Goal: Information Seeking & Learning: Learn about a topic

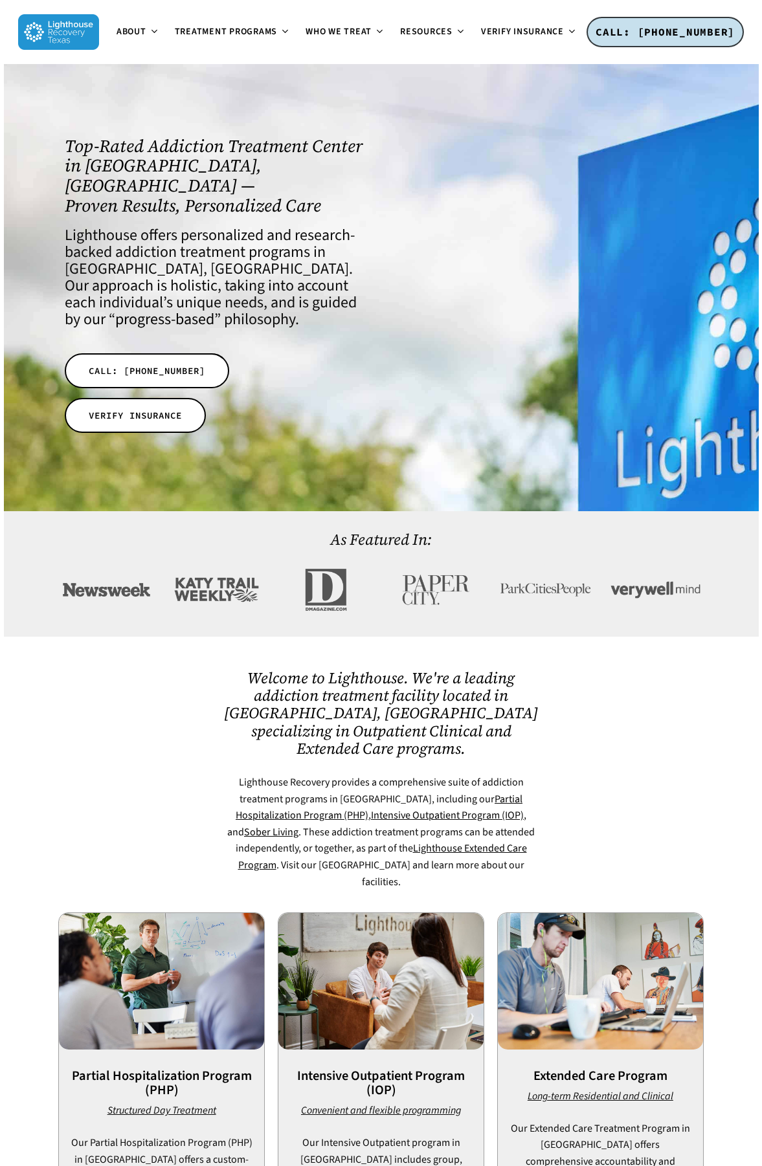
click at [96, 690] on div at bounding box center [134, 779] width 164 height 221
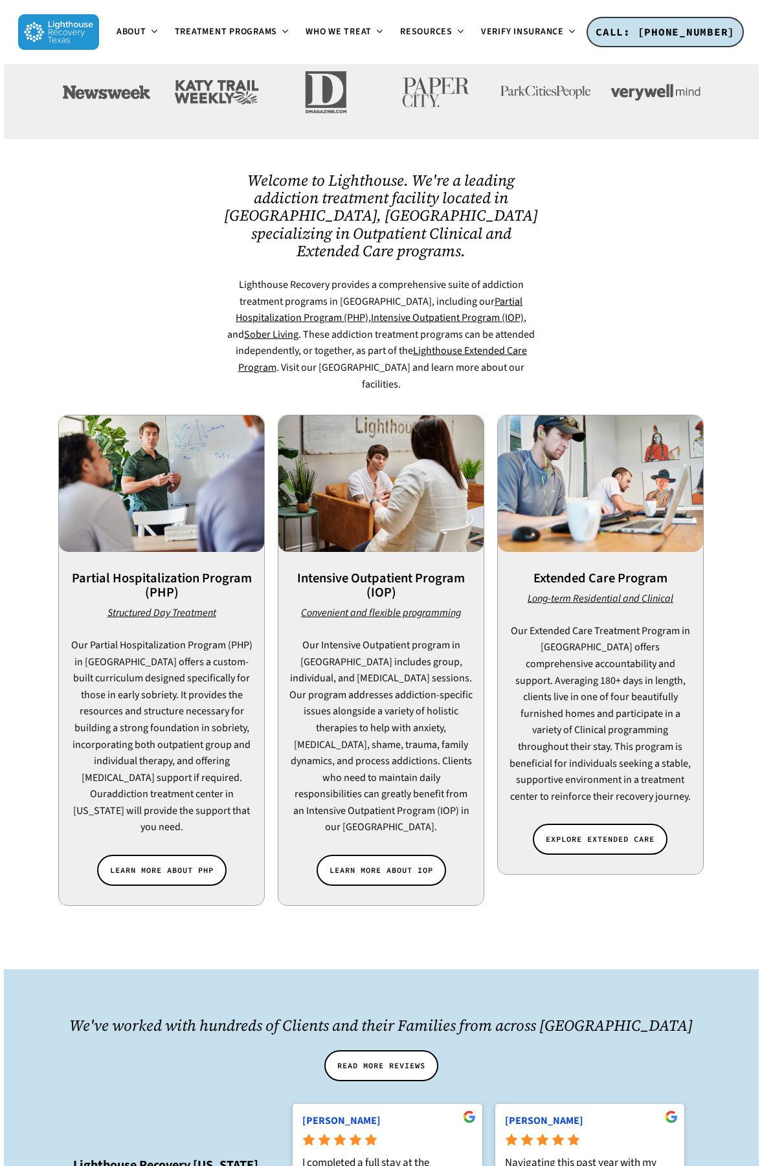
scroll to position [518, 0]
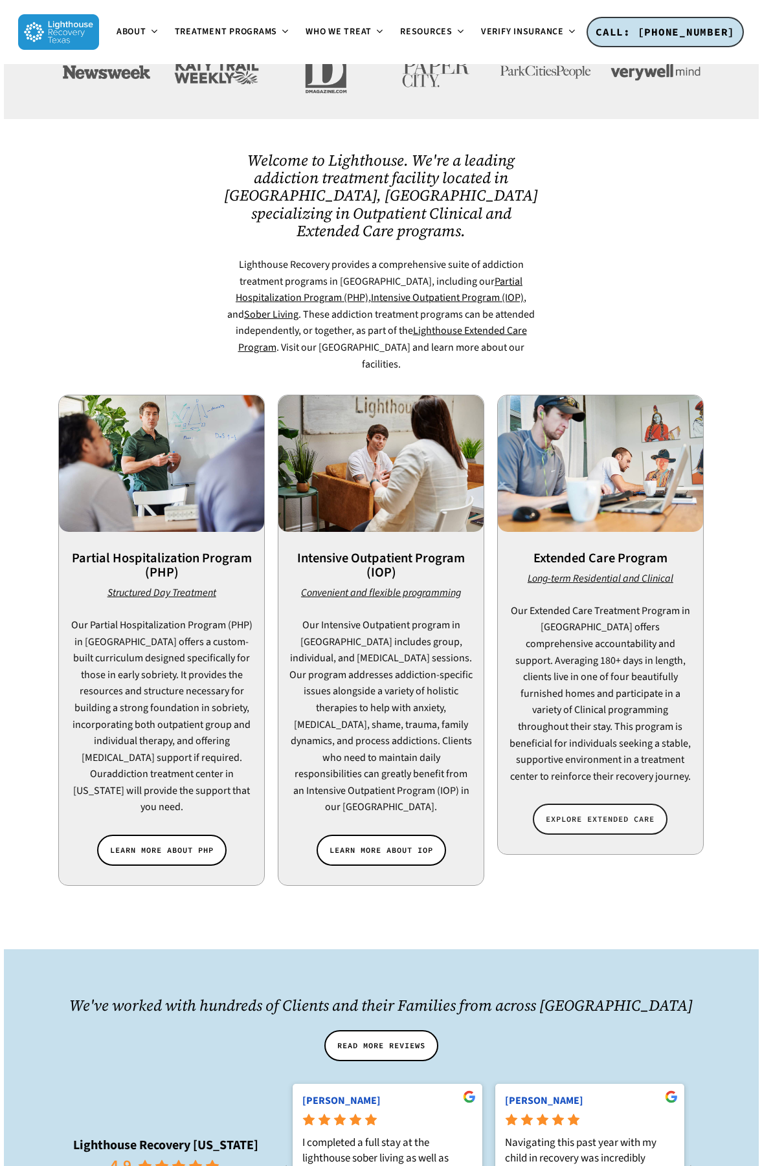
click at [629, 813] on span "EXPLORE EXTENDED CARE" at bounding box center [600, 819] width 109 height 13
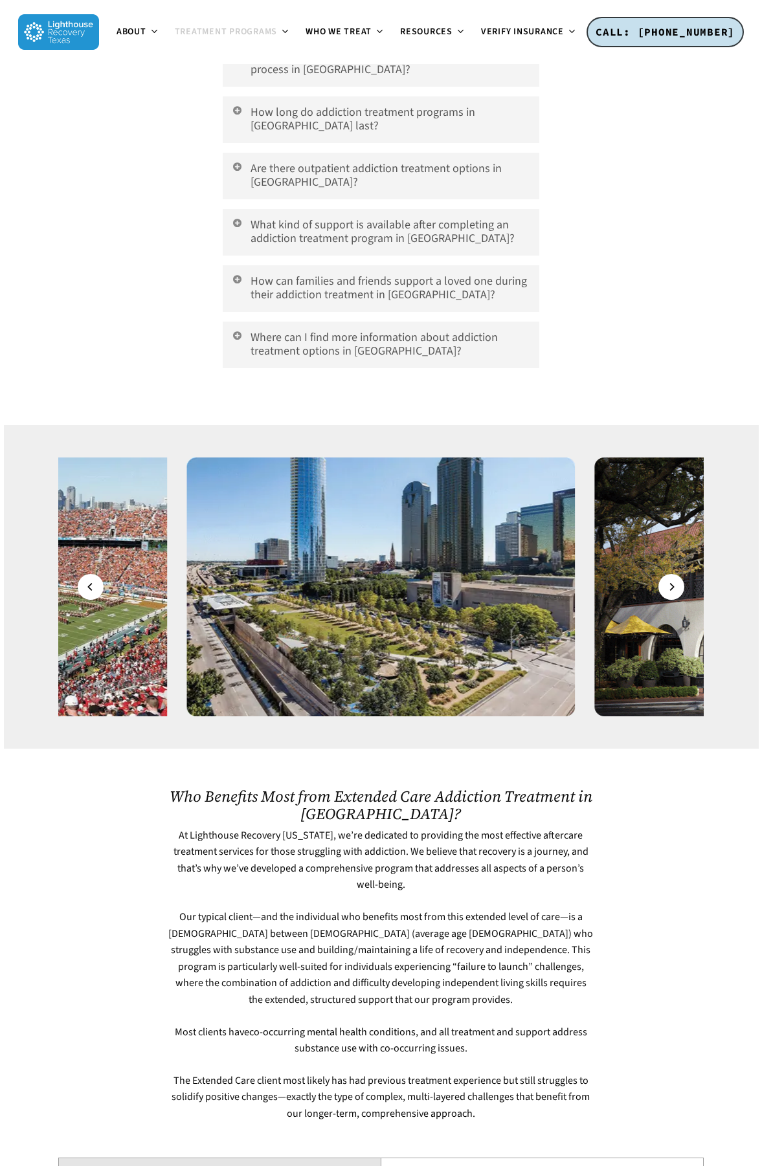
scroll to position [5290, 0]
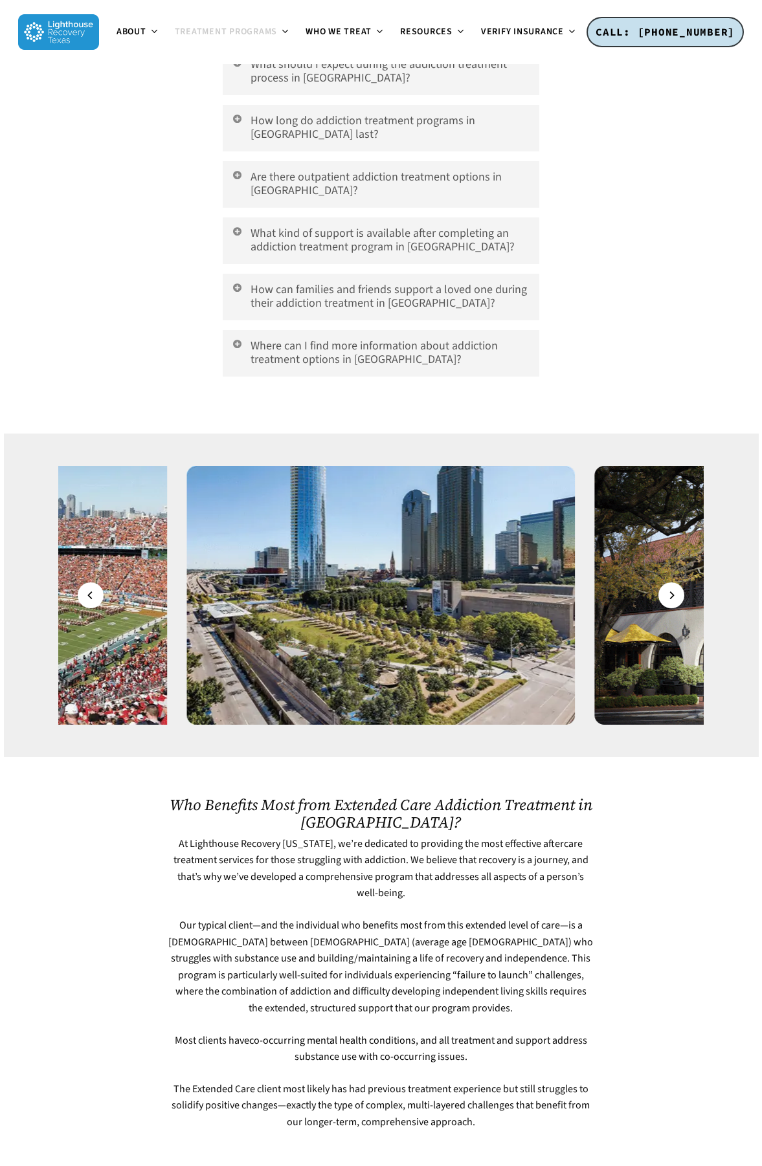
click at [667, 757] on div at bounding box center [654, 943] width 109 height 373
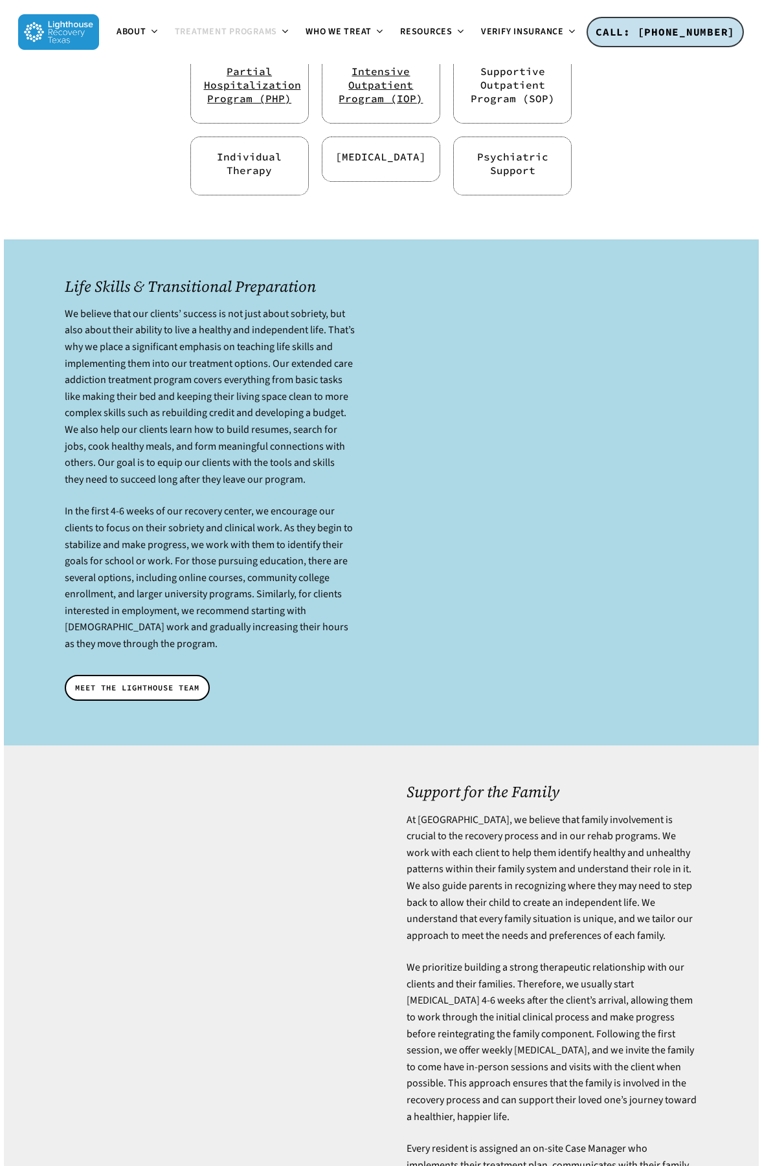
scroll to position [3025, 0]
